Goal: Task Accomplishment & Management: Manage account settings

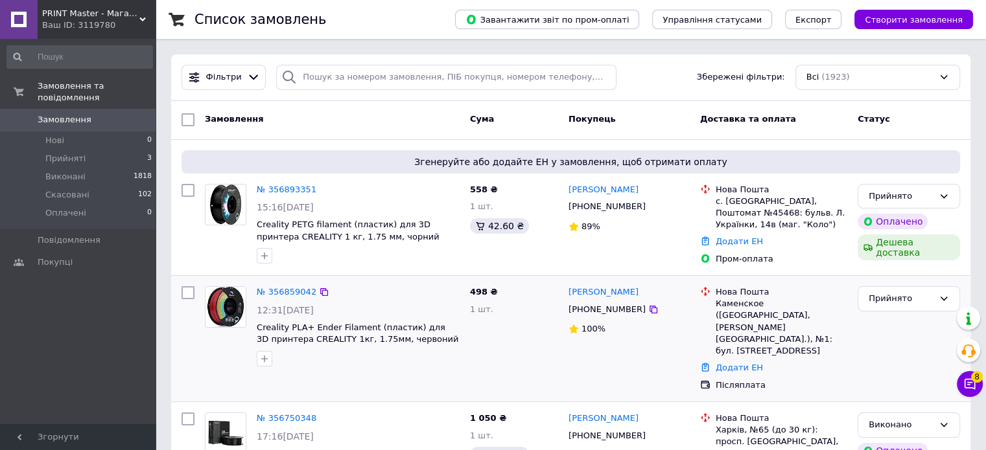
scroll to position [130, 0]
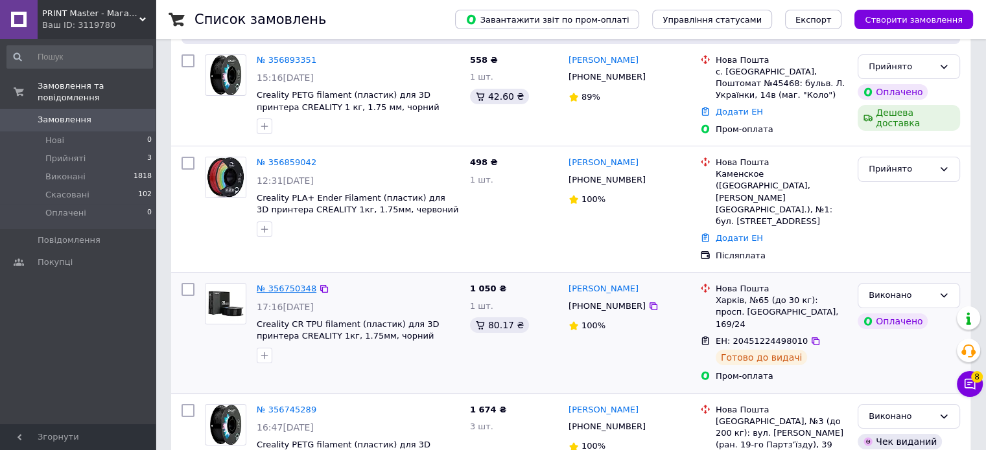
click at [286, 284] on link "№ 356750348" at bounding box center [287, 289] width 60 height 10
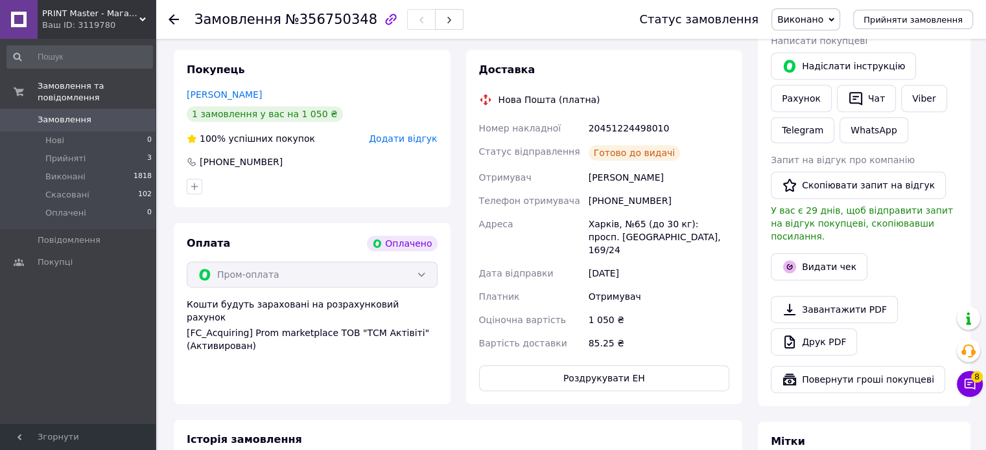
scroll to position [612, 0]
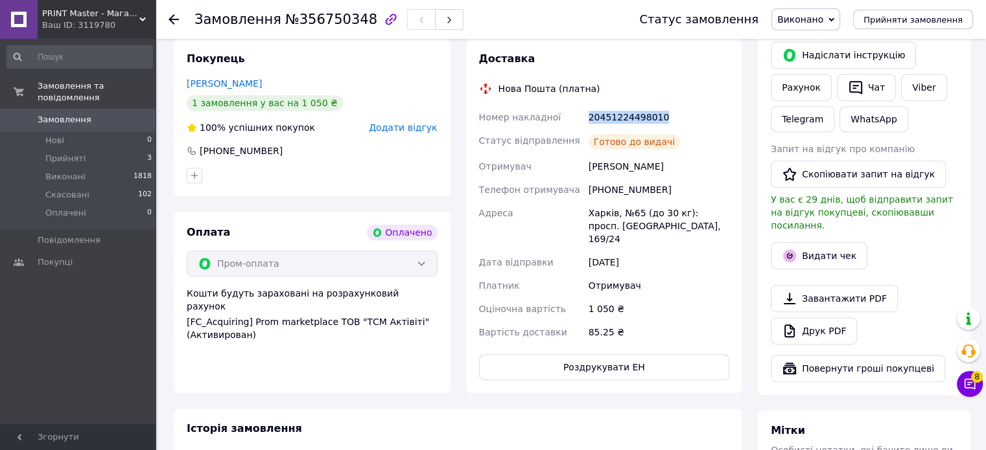
drag, startPoint x: 658, startPoint y: 119, endPoint x: 586, endPoint y: 119, distance: 72.6
click at [586, 119] on div "20451224498010" at bounding box center [659, 117] width 146 height 23
copy div "20451224498010"
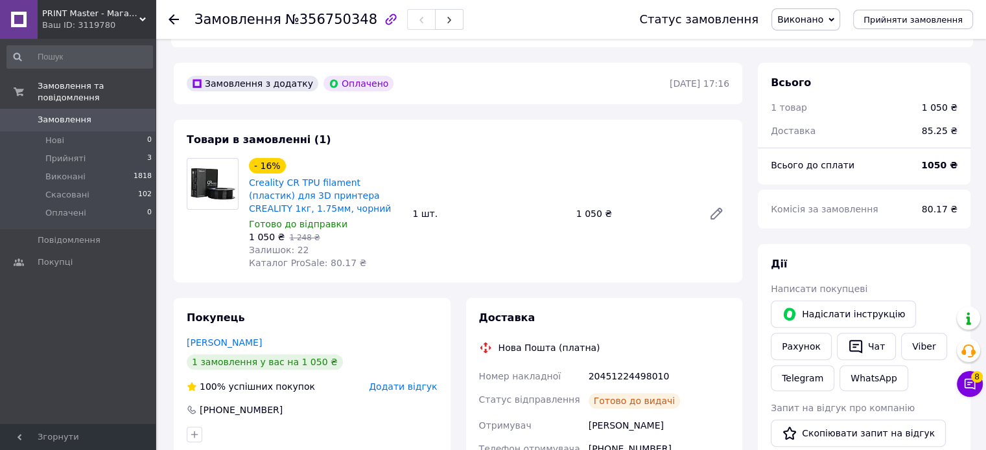
click at [171, 14] on icon at bounding box center [173, 19] width 10 height 10
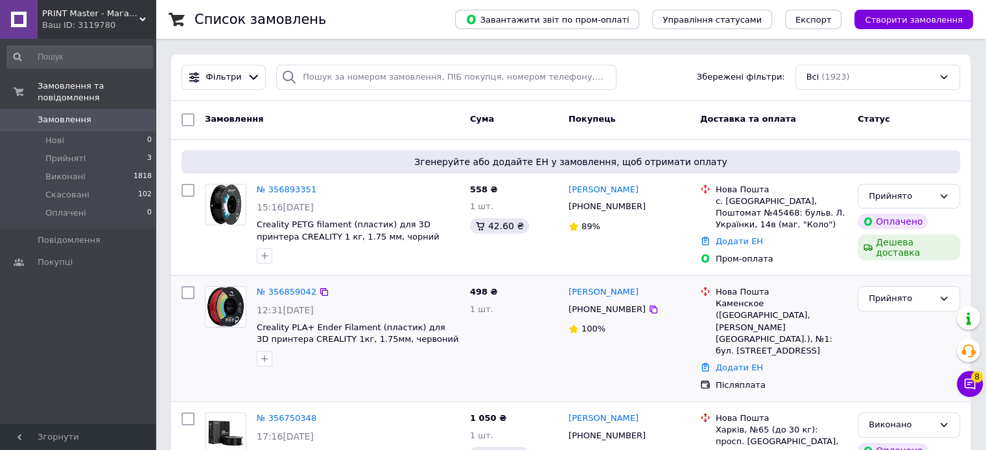
scroll to position [194, 0]
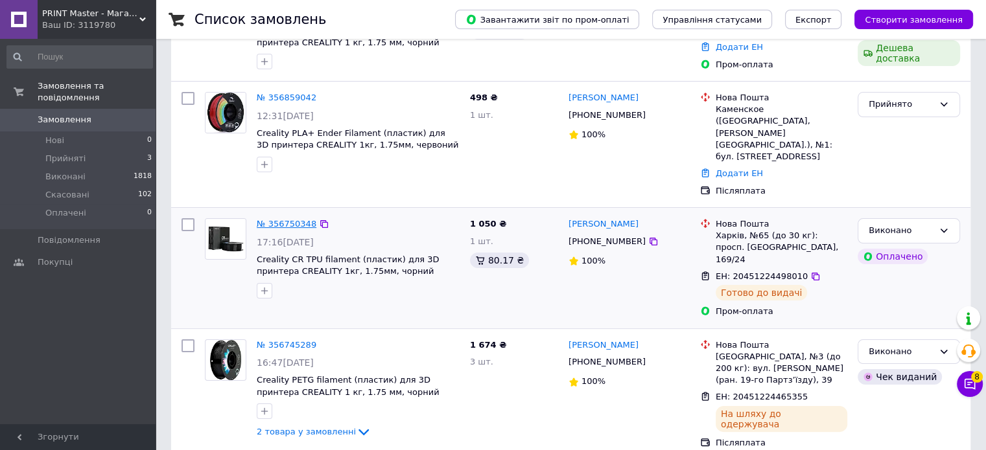
click at [284, 219] on link "№ 356750348" at bounding box center [287, 224] width 60 height 10
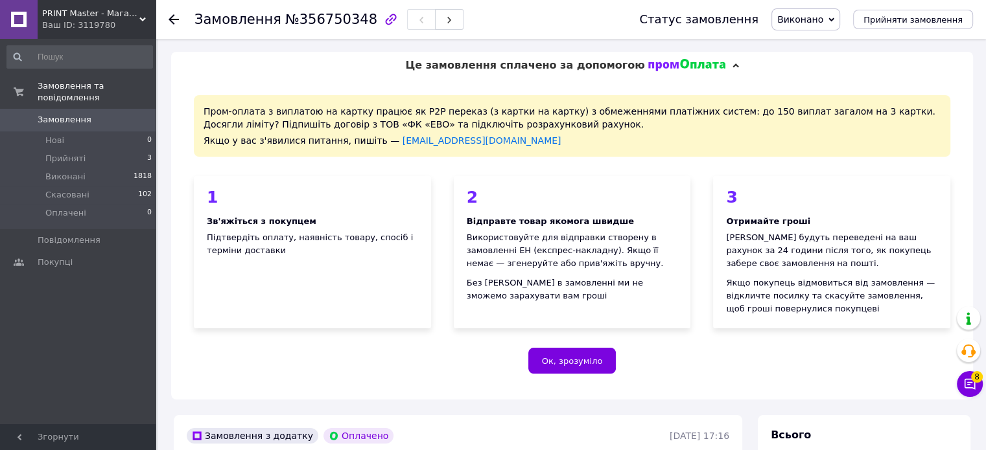
click at [172, 23] on use at bounding box center [173, 19] width 10 height 10
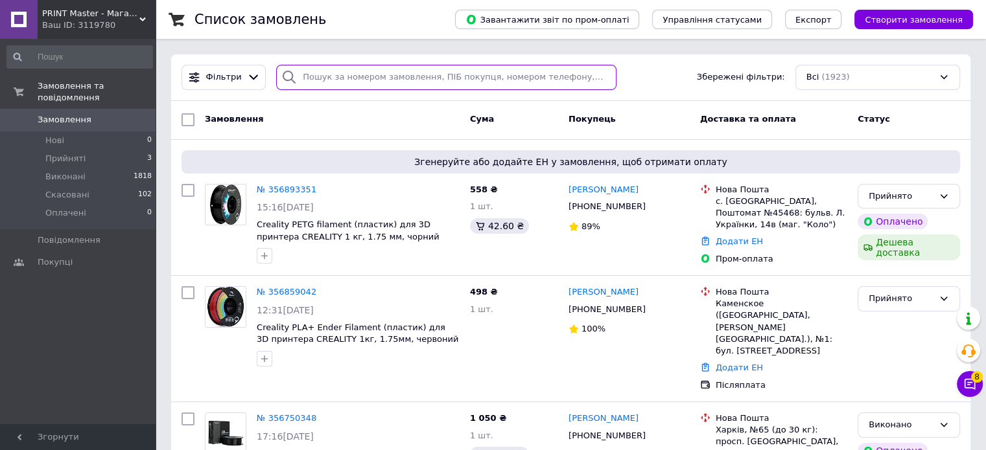
paste input "355541170"
type input "355541170"
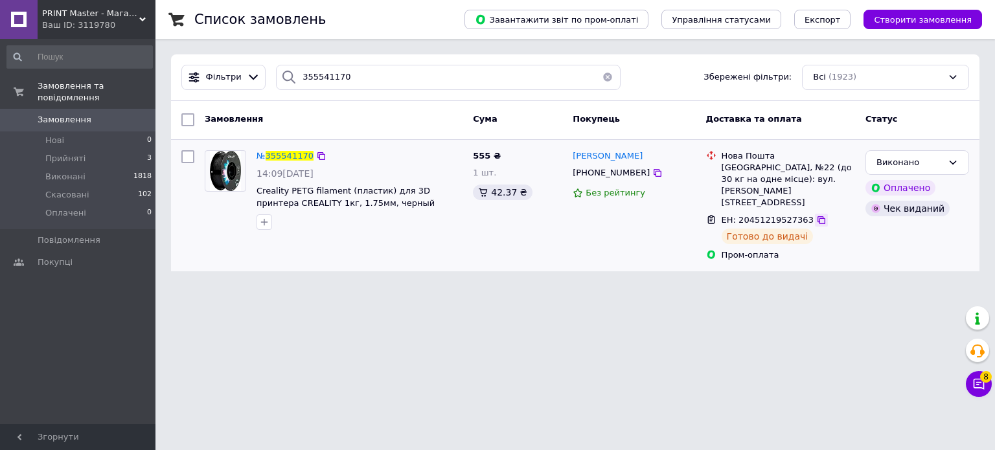
click at [818, 216] on icon at bounding box center [822, 220] width 8 height 8
click at [600, 75] on button "button" at bounding box center [608, 77] width 26 height 25
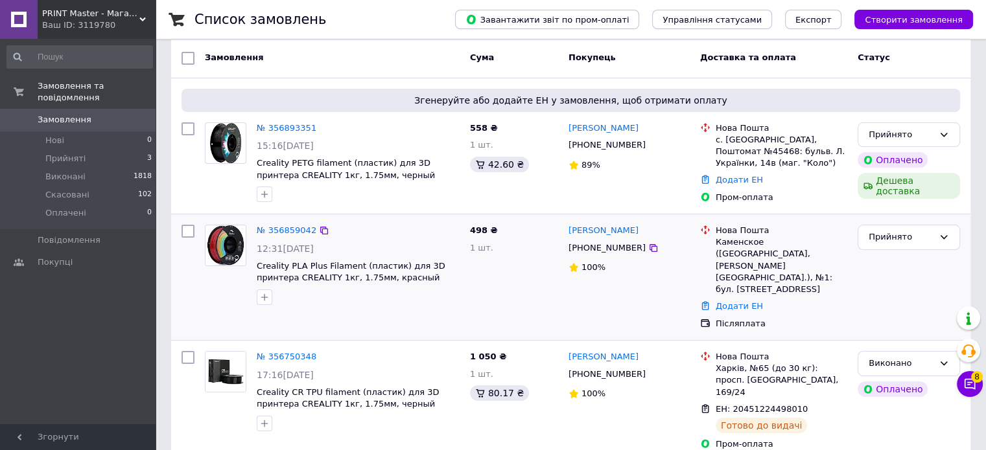
scroll to position [130, 0]
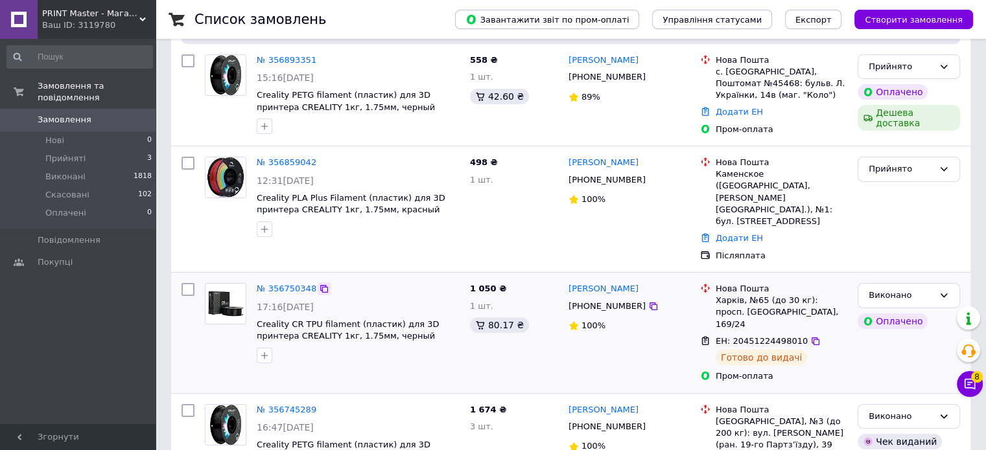
click at [320, 285] on icon at bounding box center [324, 289] width 8 height 8
click at [319, 160] on icon at bounding box center [324, 162] width 10 height 10
click at [319, 60] on icon at bounding box center [324, 60] width 10 height 10
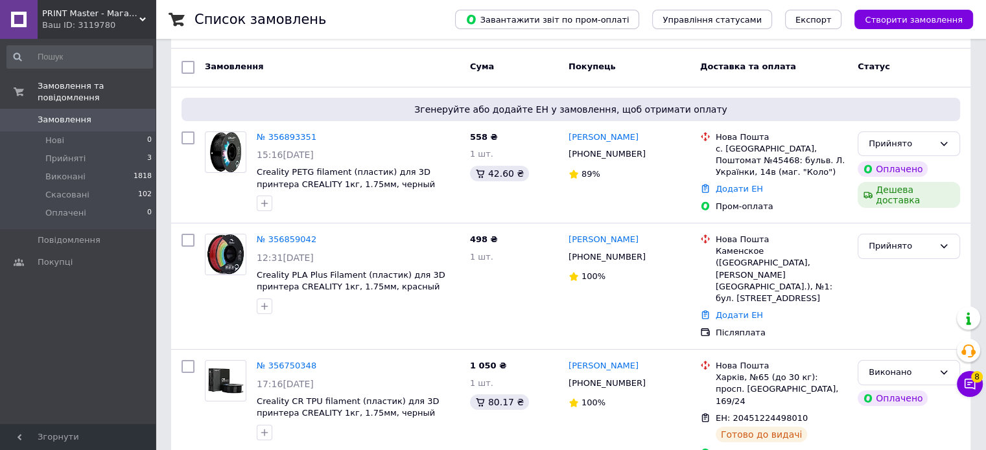
scroll to position [0, 0]
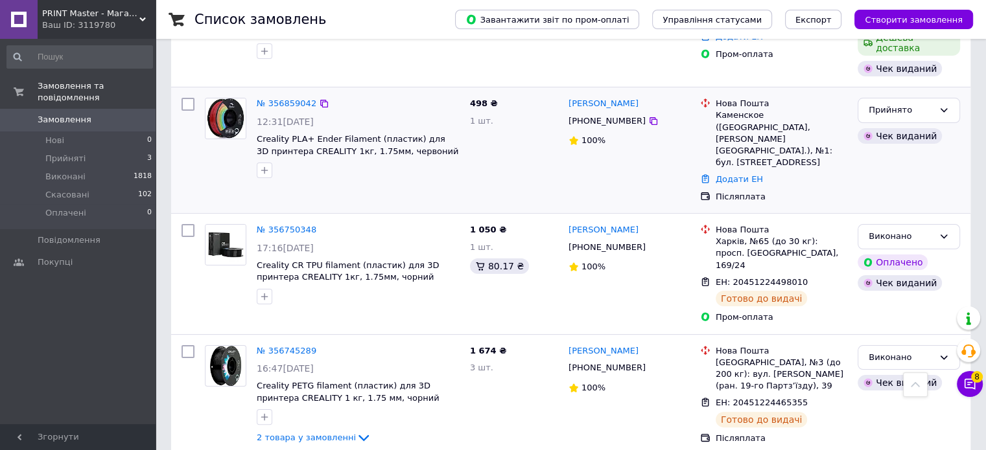
scroll to position [65, 0]
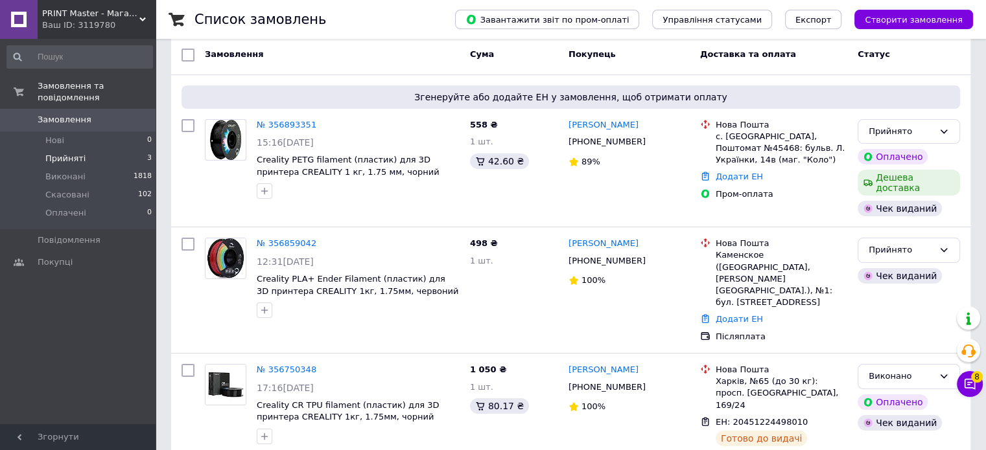
click at [77, 153] on span "Прийняті" at bounding box center [65, 159] width 40 height 12
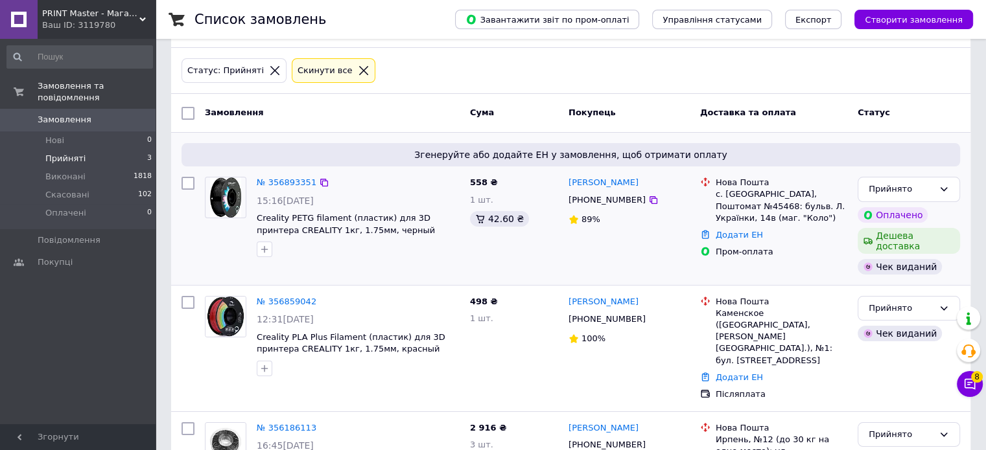
scroll to position [97, 0]
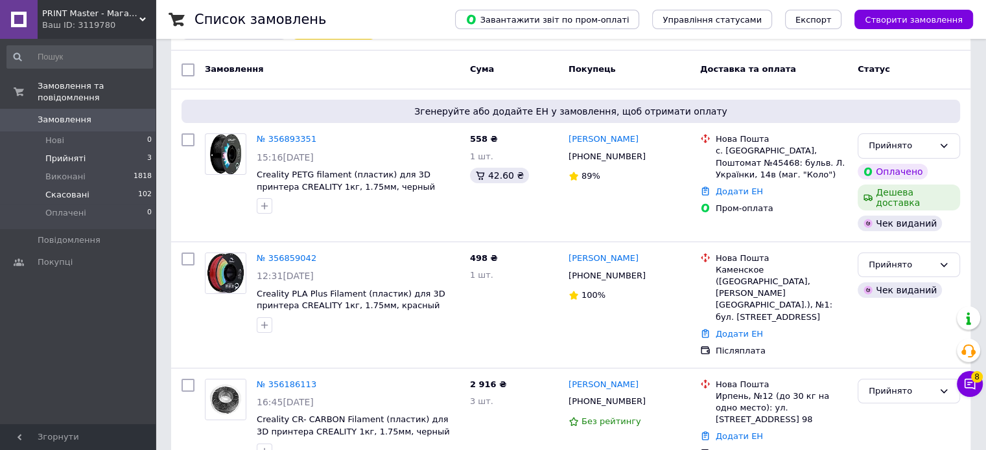
click at [51, 189] on span "Скасовані" at bounding box center [67, 195] width 44 height 12
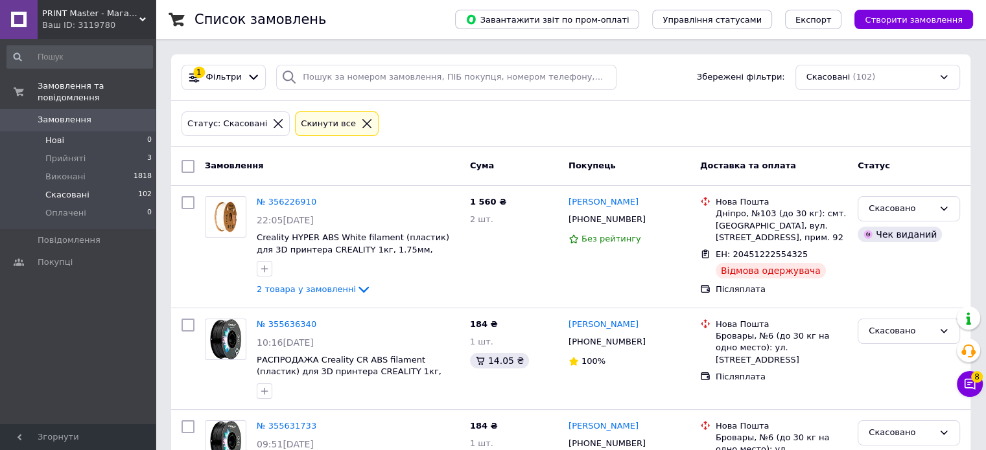
click at [65, 132] on li "Нові 0" at bounding box center [79, 141] width 159 height 18
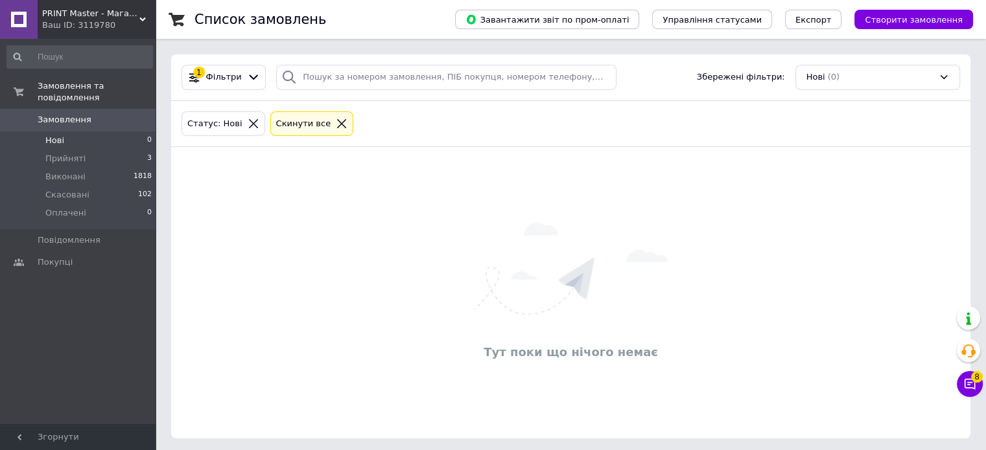
click at [336, 123] on icon at bounding box center [342, 124] width 12 height 12
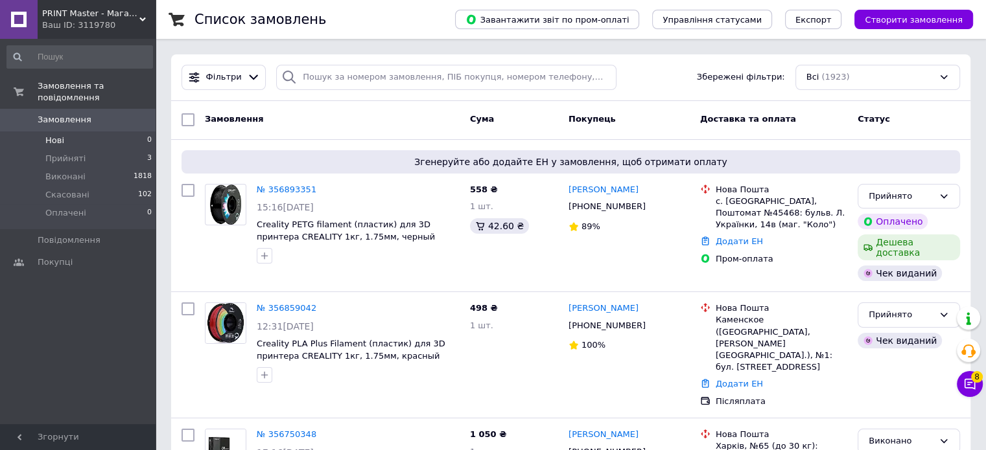
click at [142, 18] on icon at bounding box center [142, 19] width 6 height 6
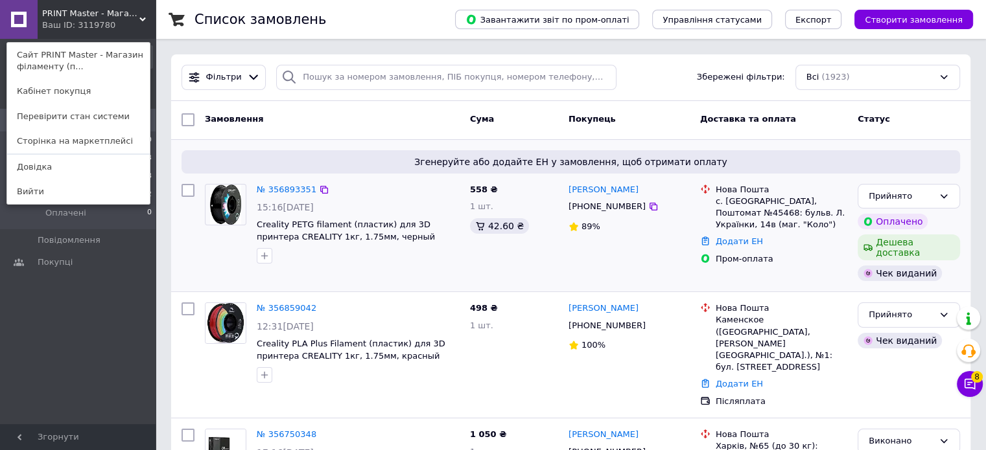
click at [386, 163] on span "Згенеруйте або додайте ЕН у замовлення, щоб отримати оплату" at bounding box center [571, 162] width 768 height 13
click at [402, 5] on div "Список замовлень" at bounding box center [311, 19] width 235 height 39
click at [394, 13] on div "Список замовлень" at bounding box center [311, 19] width 235 height 39
click at [934, 126] on div "Статус" at bounding box center [908, 119] width 113 height 23
click at [139, 20] on icon at bounding box center [142, 19] width 6 height 6
